Goal: Navigation & Orientation: Find specific page/section

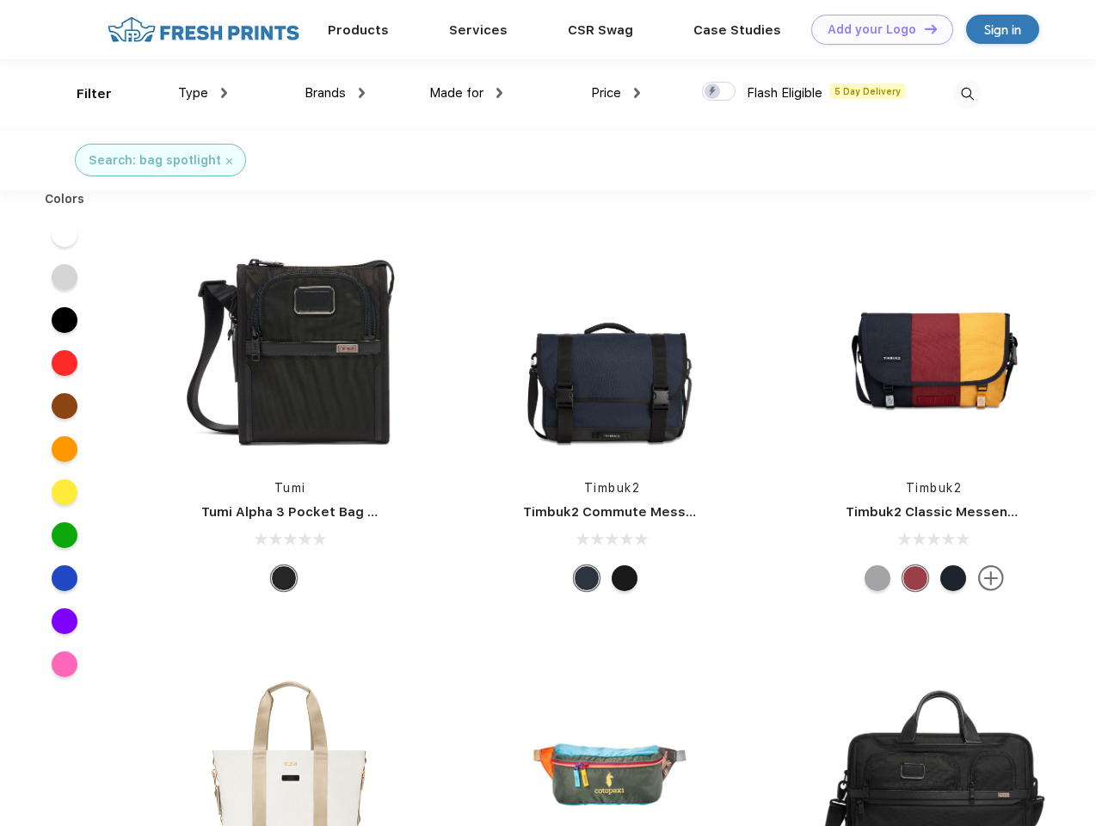
click at [875, 29] on link "Add your Logo Design Tool" at bounding box center [882, 30] width 142 height 30
click at [0, 0] on div "Design Tool" at bounding box center [0, 0] width 0 height 0
click at [923, 28] on link "Add your Logo Design Tool" at bounding box center [882, 30] width 142 height 30
click at [83, 94] on div "Filter" at bounding box center [94, 94] width 35 height 20
click at [203, 93] on span "Type" at bounding box center [193, 92] width 30 height 15
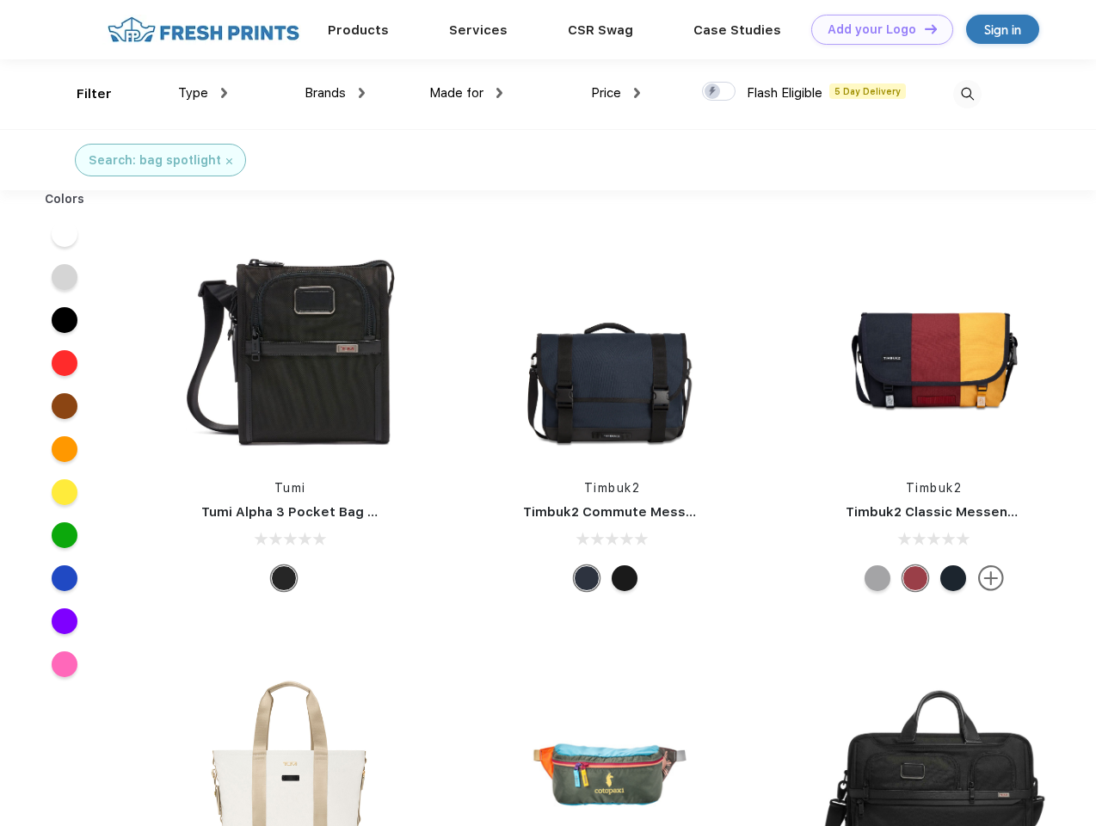
click at [335, 93] on span "Brands" at bounding box center [324, 92] width 41 height 15
click at [466, 93] on span "Made for" at bounding box center [456, 92] width 54 height 15
click at [616, 93] on span "Price" at bounding box center [606, 92] width 30 height 15
click at [719, 92] on div at bounding box center [719, 91] width 34 height 19
click at [713, 92] on input "checkbox" at bounding box center [707, 86] width 11 height 11
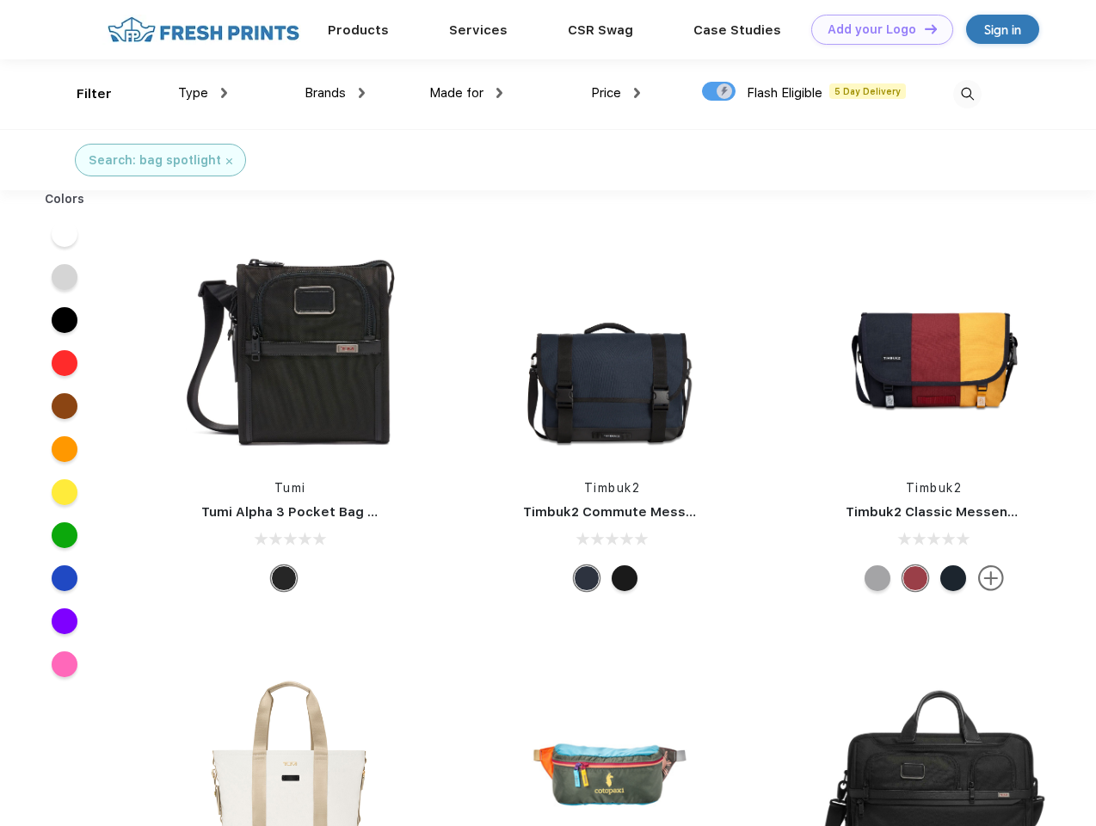
click at [967, 94] on img at bounding box center [967, 94] width 28 height 28
